Goal: Find specific page/section: Find specific page/section

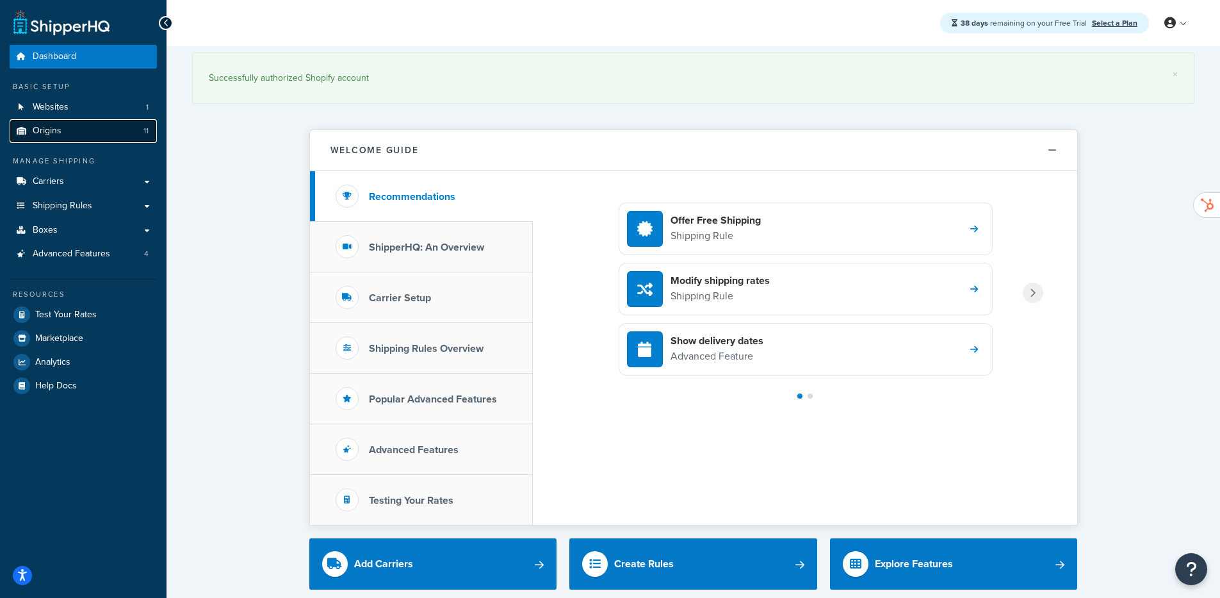
click at [57, 135] on span "Origins" at bounding box center [47, 131] width 29 height 11
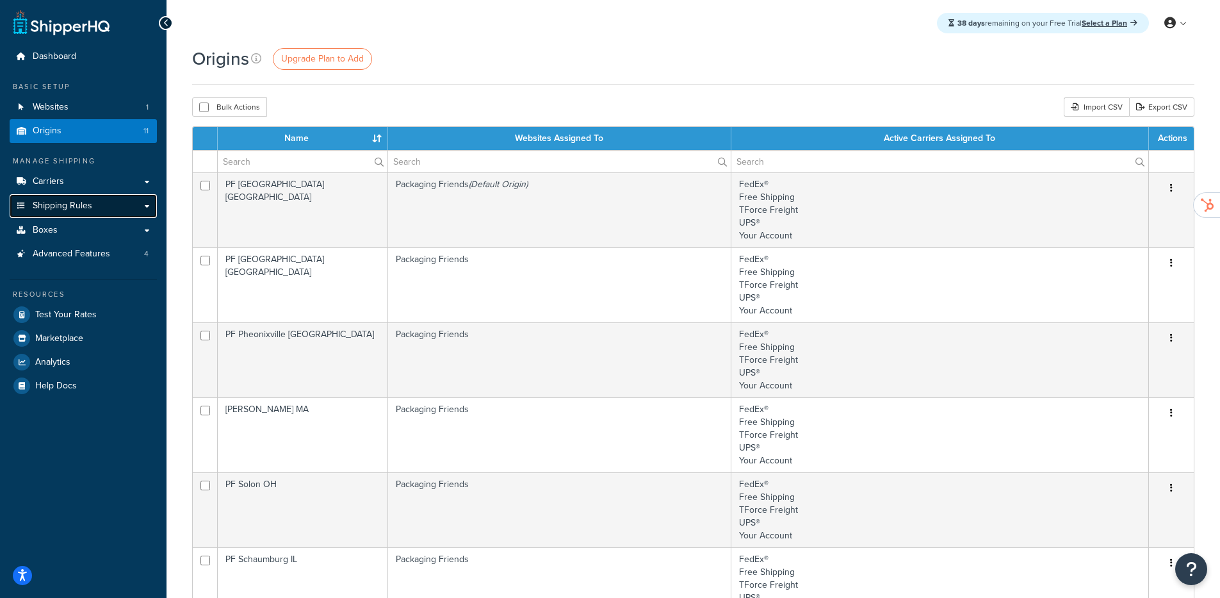
click at [74, 201] on span "Shipping Rules" at bounding box center [63, 206] width 60 height 11
